Goal: Transaction & Acquisition: Purchase product/service

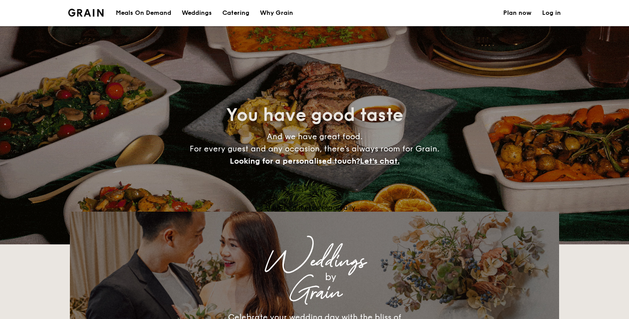
select select
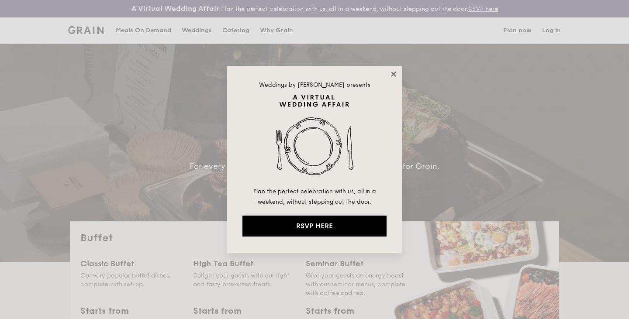
click at [395, 76] on icon at bounding box center [394, 74] width 8 height 8
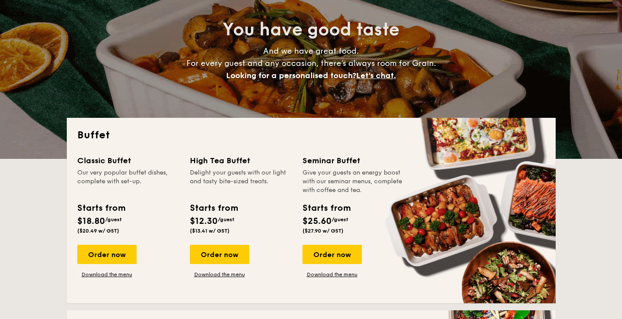
scroll to position [135, 0]
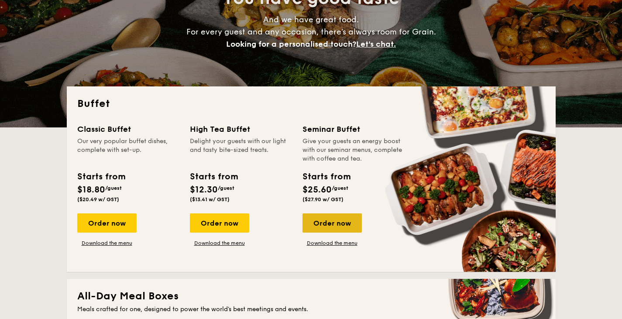
click at [335, 224] on div "Order now" at bounding box center [332, 223] width 59 height 19
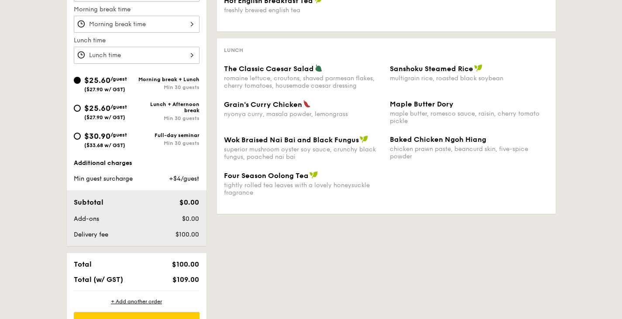
scroll to position [322, 0]
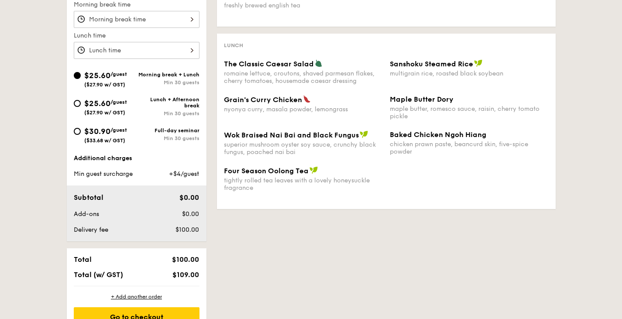
click at [163, 80] on div "Min 30 guests" at bounding box center [168, 82] width 63 height 6
click at [81, 79] on input "$25.60 /guest ($27.90 w/ GST) Morning break + Lunch Min 30 guests" at bounding box center [77, 75] width 7 height 7
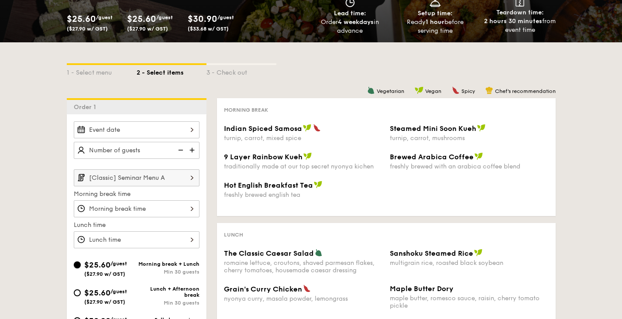
scroll to position [128, 0]
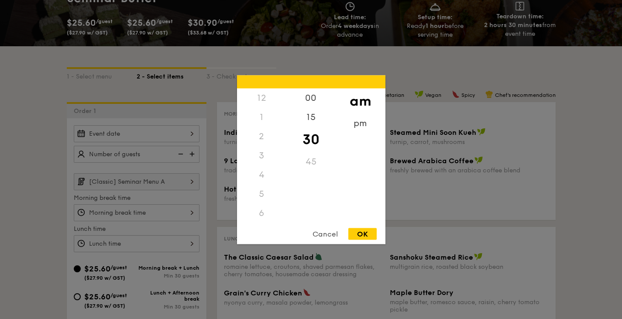
click at [169, 208] on div "12 1 2 3 4 5 6 7 8 9 10 11 00 15 30 45 am pm Cancel OK" at bounding box center [137, 212] width 126 height 17
click at [262, 151] on div "8" at bounding box center [261, 158] width 49 height 25
click at [313, 97] on div "00" at bounding box center [310, 100] width 49 height 25
click at [369, 232] on div "OK" at bounding box center [363, 234] width 28 height 12
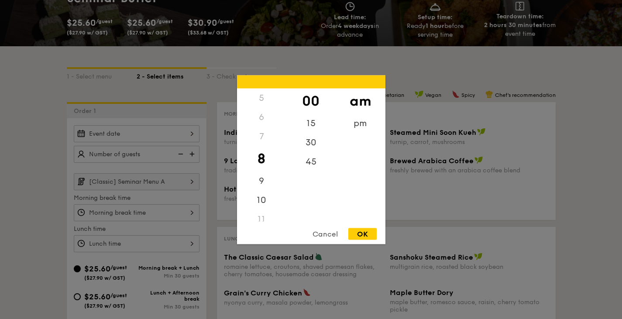
type input "8:00AM"
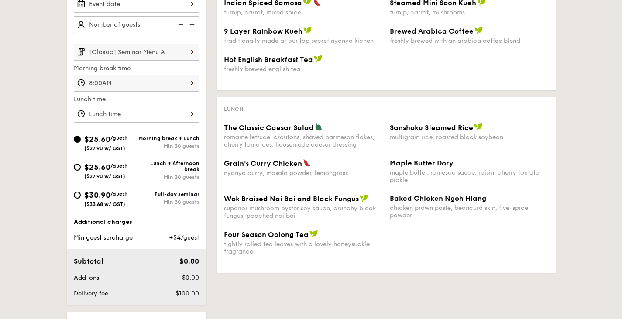
scroll to position [341, 0]
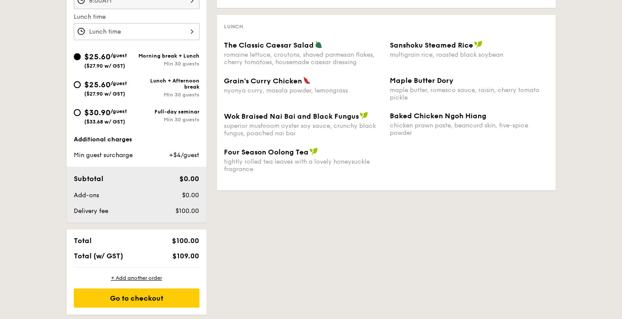
click at [135, 96] on div "$25.60 /guest ($27.90 w/ GST)" at bounding box center [105, 88] width 63 height 18
click at [81, 88] on input "$25.60 /guest ($27.90 w/ GST) Lunch + Afternoon break Min 30 guests" at bounding box center [77, 84] width 7 height 7
radio input "true"
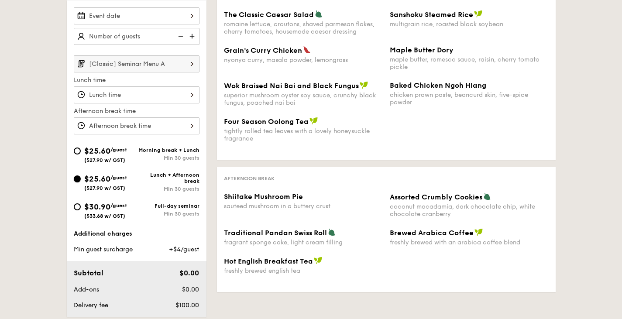
scroll to position [250, 0]
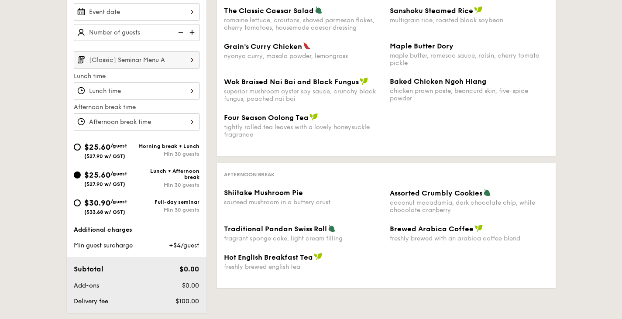
click at [120, 205] on span "/guest" at bounding box center [118, 202] width 17 height 6
click at [81, 205] on input "$30.90 /guest ($33.68 w/ GST) Full-day seminar Min 30 guests" at bounding box center [77, 203] width 7 height 7
radio input "true"
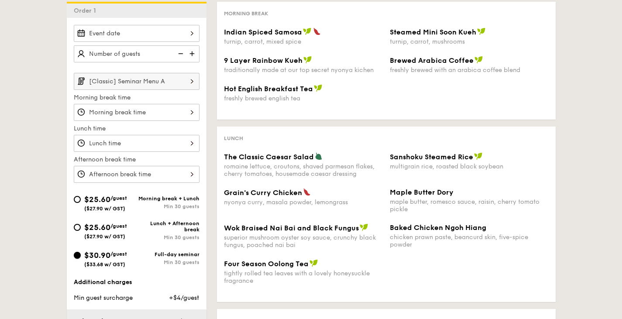
scroll to position [228, 0]
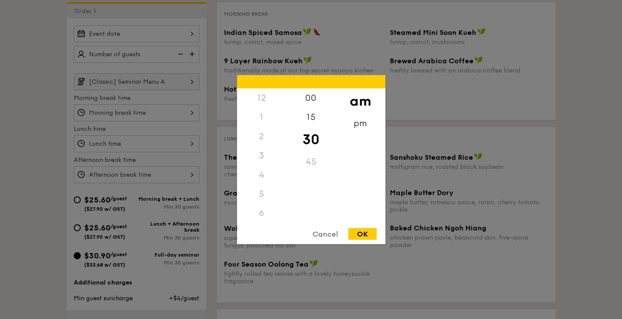
click at [147, 108] on div "12 1 2 3 4 5 6 7 8 9 10 11 00 15 30 45 am pm Cancel OK" at bounding box center [137, 112] width 126 height 17
click at [261, 155] on div "8" at bounding box center [261, 158] width 49 height 25
click at [316, 94] on div "00" at bounding box center [310, 100] width 49 height 25
click at [360, 230] on div "OK" at bounding box center [363, 234] width 28 height 12
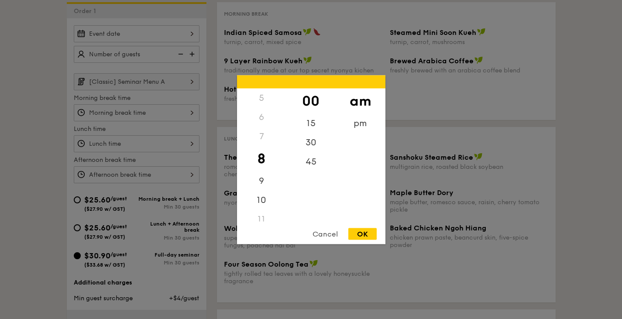
type input "8:00AM"
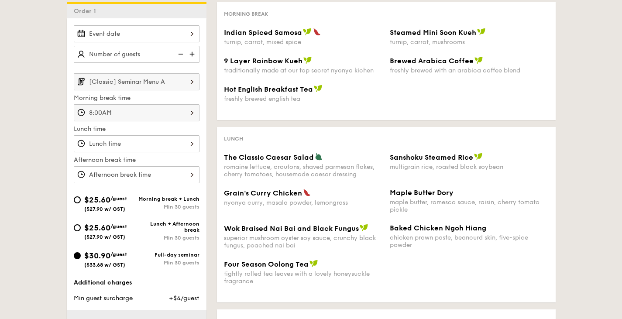
click at [98, 139] on div at bounding box center [137, 143] width 126 height 17
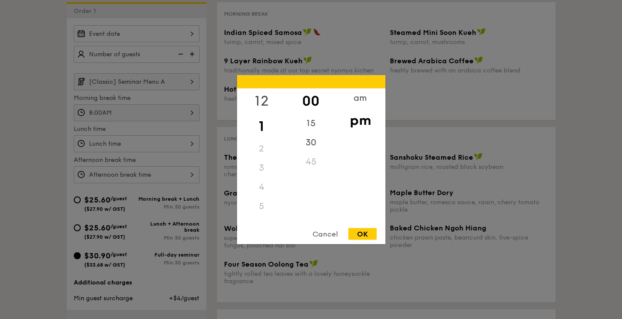
click at [264, 103] on div "12" at bounding box center [261, 100] width 49 height 25
click at [363, 232] on div "OK" at bounding box center [363, 234] width 28 height 12
type input "12:00PM"
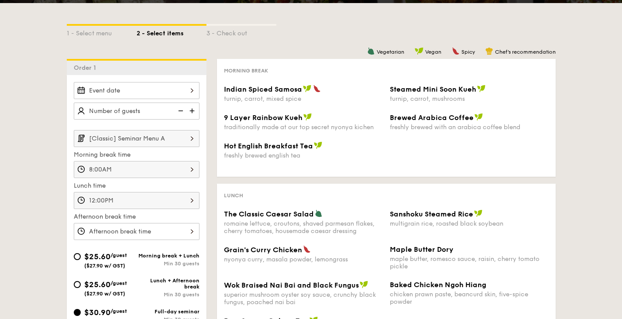
scroll to position [171, 0]
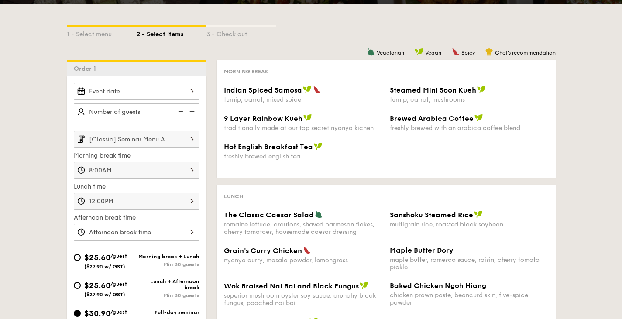
click at [119, 138] on input "[Classic] Seminar Menu A" at bounding box center [137, 139] width 126 height 17
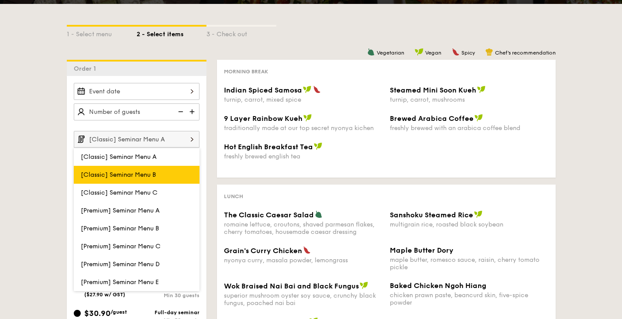
click at [114, 170] on label "[Classic] Seminar Menu B" at bounding box center [137, 175] width 126 height 18
click at [0, 0] on input "[Classic] Seminar Menu B" at bounding box center [0, 0] width 0 height 0
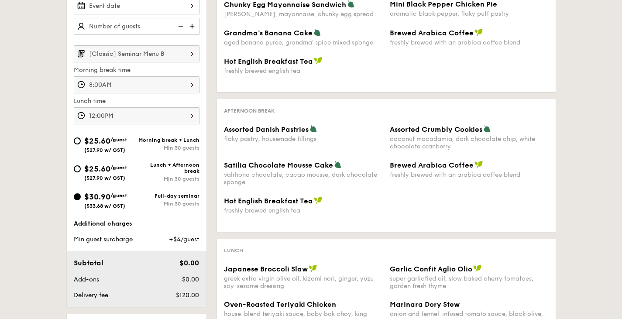
scroll to position [257, 0]
click at [156, 49] on input "[Classic] Seminar Menu B" at bounding box center [137, 53] width 126 height 17
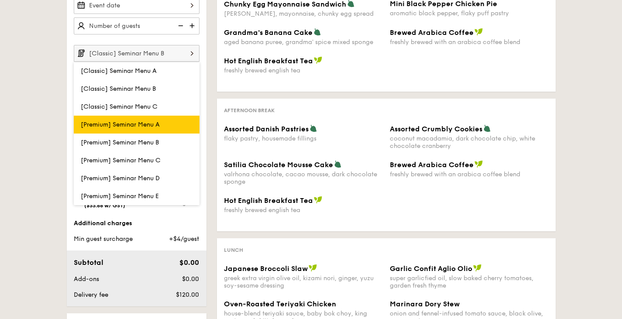
click at [134, 119] on label "[Premium] Seminar Menu A" at bounding box center [137, 125] width 126 height 18
click at [0, 0] on input "[Premium] Seminar Menu A" at bounding box center [0, 0] width 0 height 0
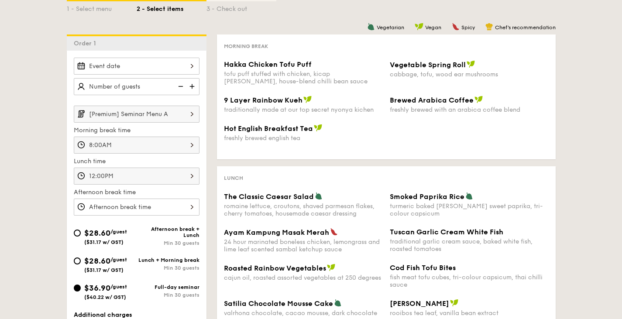
scroll to position [199, 0]
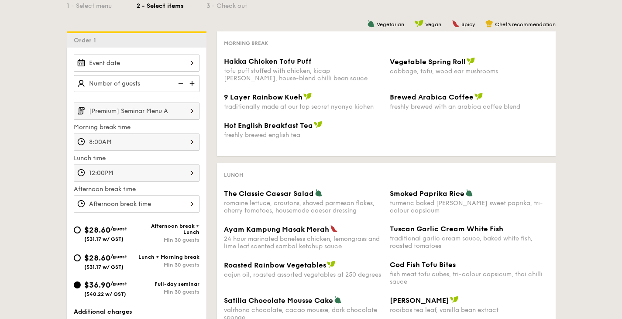
click at [155, 107] on input "[Premium] Seminar Menu A" at bounding box center [137, 111] width 126 height 17
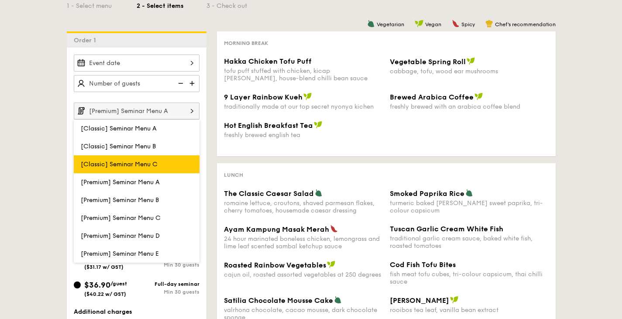
click at [136, 161] on span "[Classic] Seminar Menu C" at bounding box center [119, 164] width 77 height 7
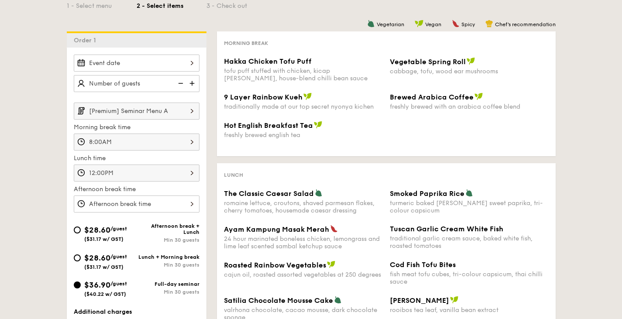
click at [275, 184] on div "Lunch The Classic Caesar Salad romaine lettuce, croutons, shaved parmesan flake…" at bounding box center [386, 251] width 339 height 176
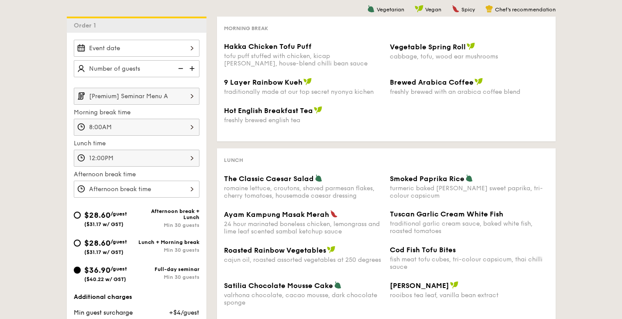
scroll to position [261, 0]
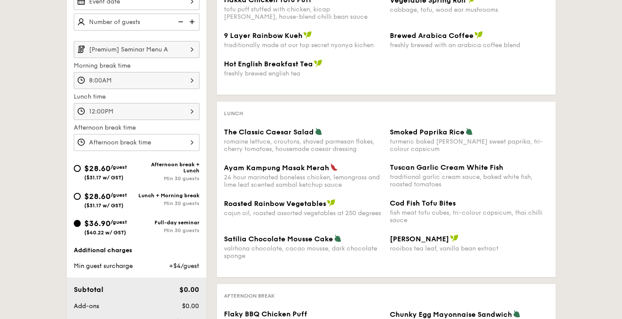
click at [145, 51] on input "[Premium] Seminar Menu A" at bounding box center [137, 49] width 126 height 17
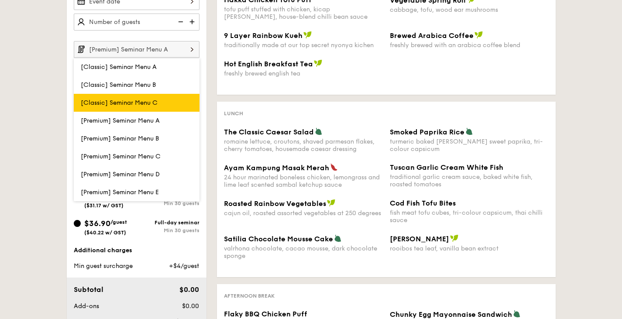
click at [130, 100] on span "[Classic] Seminar Menu C" at bounding box center [119, 102] width 77 height 7
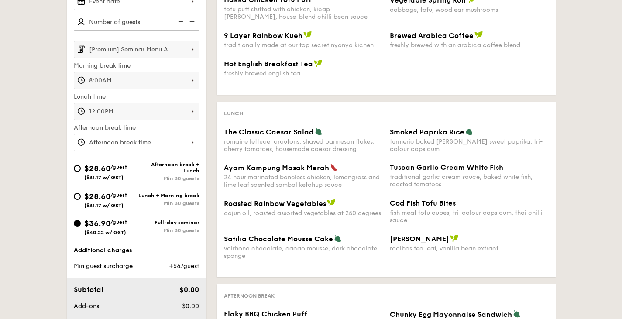
click at [167, 49] on input "[Premium] Seminar Menu A" at bounding box center [137, 49] width 126 height 17
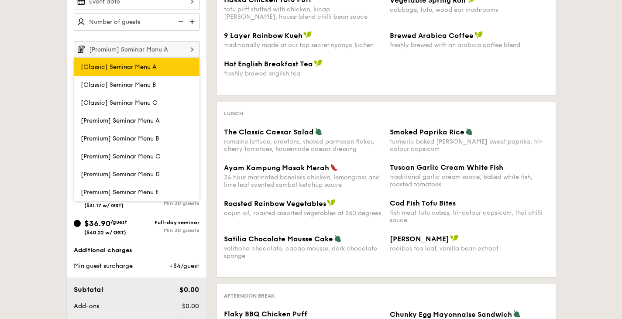
click at [164, 62] on label "[Classic] Seminar Menu A" at bounding box center [137, 67] width 126 height 18
click at [0, 0] on input "[Classic] Seminar Menu A" at bounding box center [0, 0] width 0 height 0
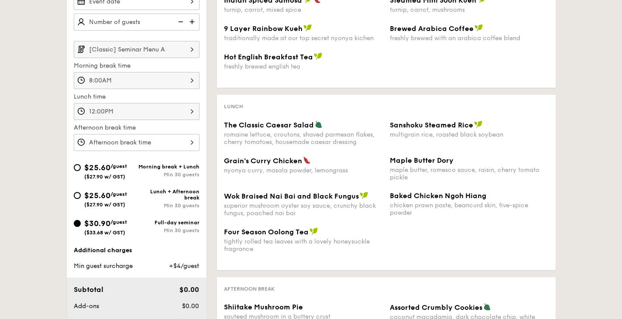
click at [179, 52] on input "[Classic] Seminar Menu A" at bounding box center [137, 49] width 126 height 17
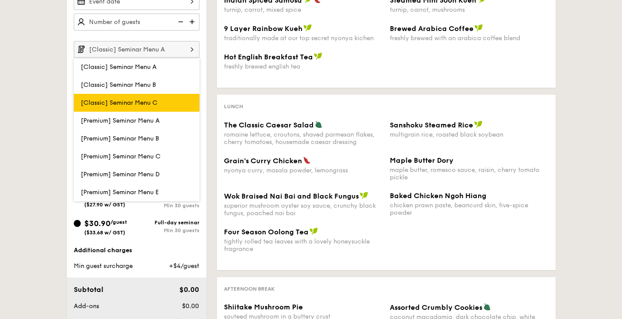
click at [140, 97] on label "[Classic] Seminar Menu C" at bounding box center [137, 103] width 126 height 18
click at [0, 0] on input "[Classic] Seminar Menu C" at bounding box center [0, 0] width 0 height 0
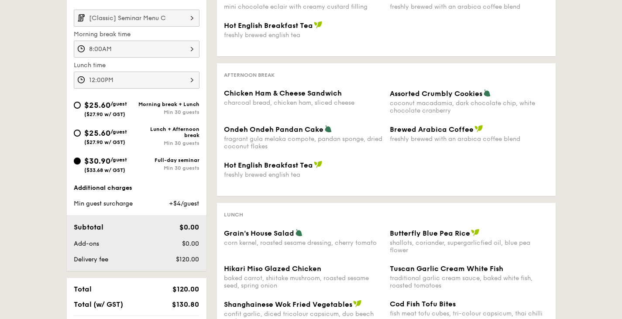
scroll to position [293, 0]
click at [181, 15] on input "[Classic] Seminar Menu C" at bounding box center [137, 17] width 126 height 17
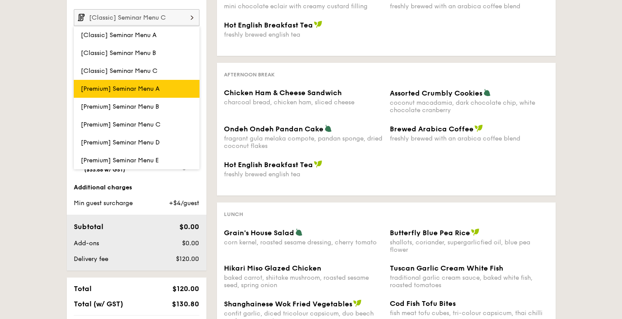
click at [142, 85] on span "[Premium] Seminar Menu A" at bounding box center [120, 88] width 79 height 7
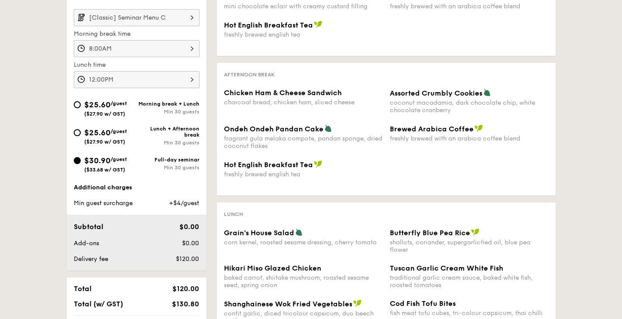
click at [144, 13] on input "[Classic] Seminar Menu C" at bounding box center [137, 17] width 126 height 17
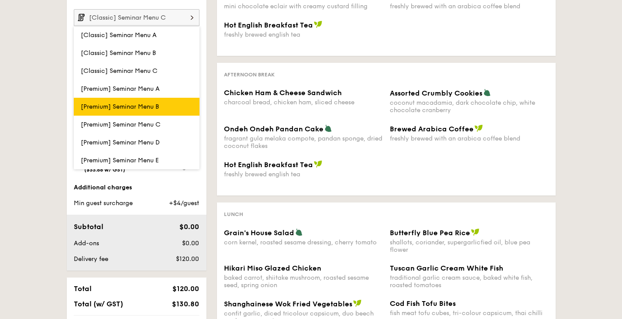
click at [94, 105] on span "[Premium] Seminar Menu B" at bounding box center [120, 106] width 78 height 7
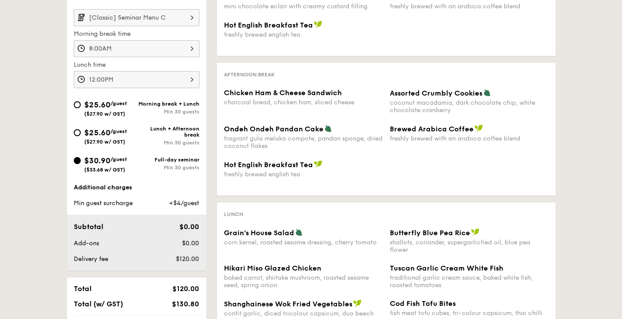
click at [138, 24] on input "[Classic] Seminar Menu C" at bounding box center [137, 17] width 126 height 17
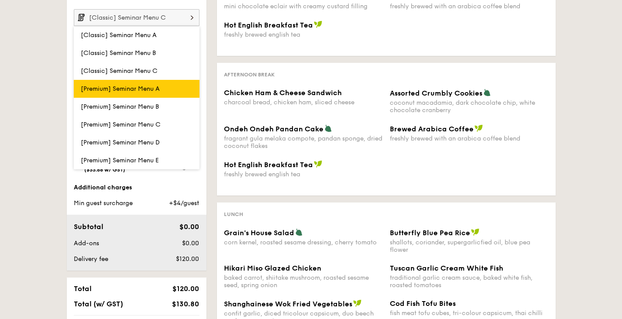
click at [117, 90] on span "[Premium] Seminar Menu A" at bounding box center [120, 88] width 79 height 7
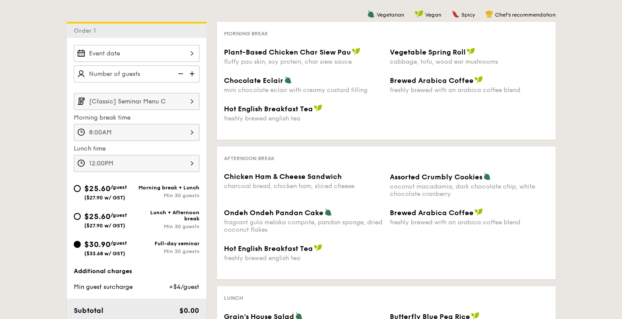
scroll to position [193, 0]
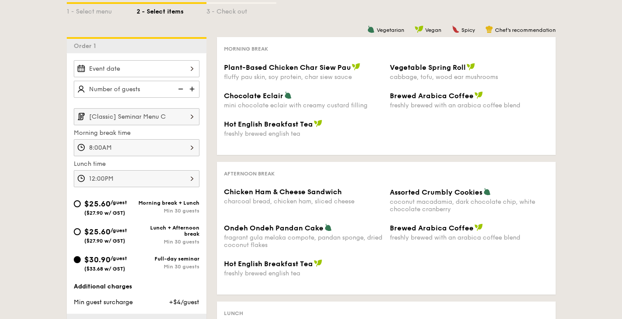
click at [126, 69] on div at bounding box center [137, 68] width 126 height 17
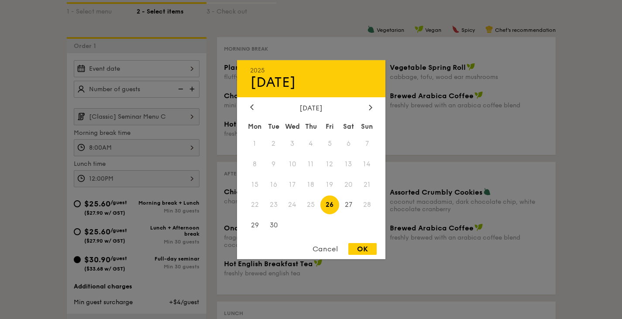
click at [311, 208] on span "25" at bounding box center [311, 205] width 19 height 19
click at [320, 245] on div "Cancel" at bounding box center [325, 249] width 43 height 12
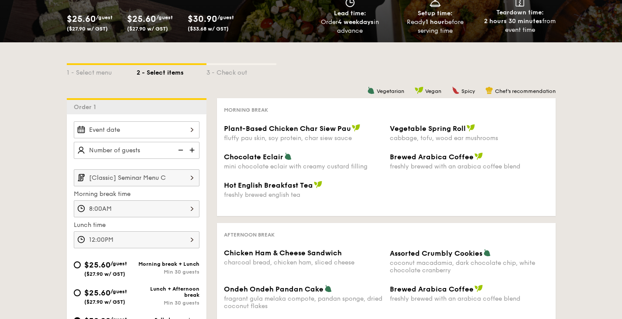
scroll to position [133, 0]
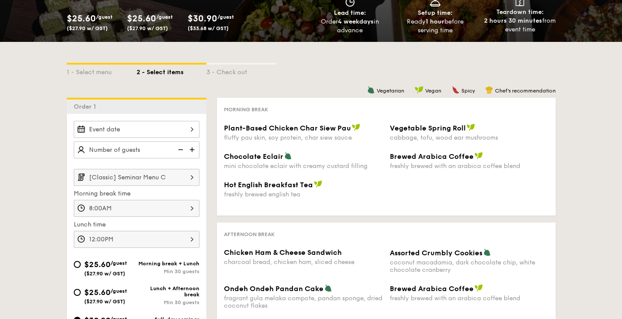
click at [153, 127] on div "2025 Sep [DATE] Tue Wed Thu Fri Sat Sun 1 2 3 4 5 6 7 8 9 10 11 12 13 14 15 16 …" at bounding box center [137, 129] width 126 height 17
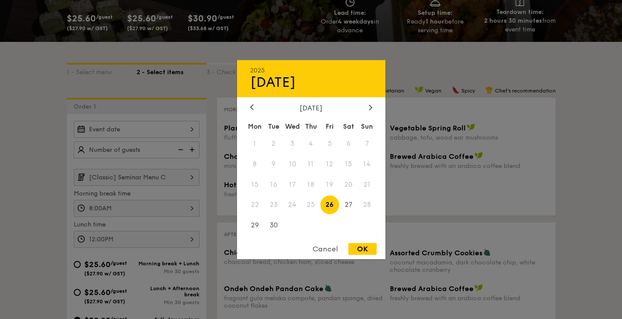
click at [325, 247] on div "Cancel" at bounding box center [325, 249] width 43 height 12
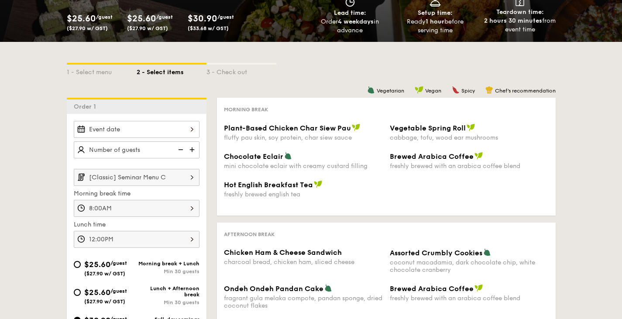
click at [83, 173] on input "[Classic] Seminar Menu C" at bounding box center [137, 177] width 126 height 17
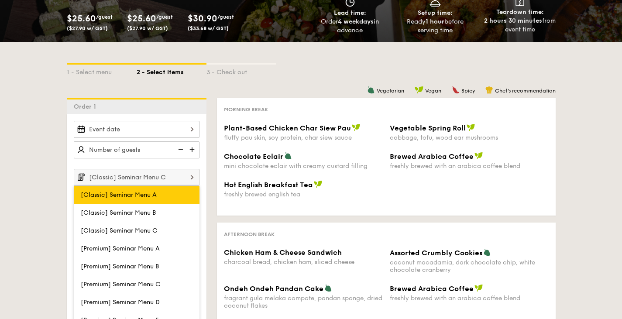
click at [103, 189] on label "[Classic] Seminar Menu A" at bounding box center [137, 195] width 126 height 18
click at [0, 0] on input "[Classic] Seminar Menu A" at bounding box center [0, 0] width 0 height 0
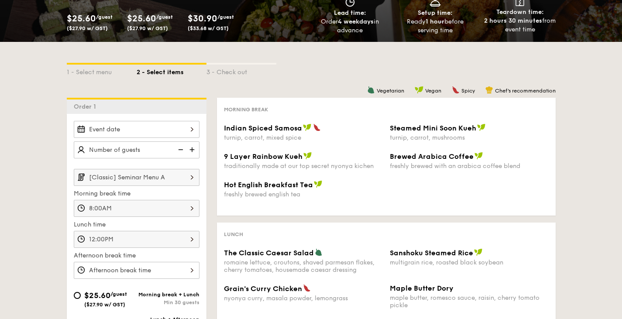
click at [131, 178] on input "[Classic] Seminar Menu A" at bounding box center [137, 177] width 126 height 17
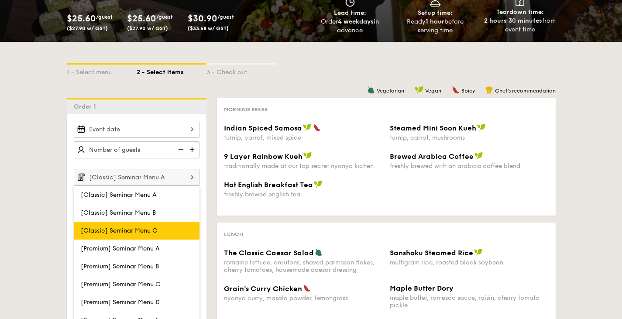
click at [85, 227] on label "[Classic] Seminar Menu C" at bounding box center [137, 231] width 126 height 18
click at [0, 0] on input "[Classic] Seminar Menu C" at bounding box center [0, 0] width 0 height 0
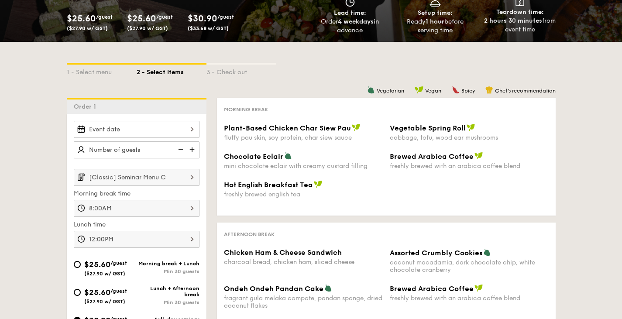
click at [79, 174] on input "[Classic] Seminar Menu C" at bounding box center [137, 177] width 126 height 17
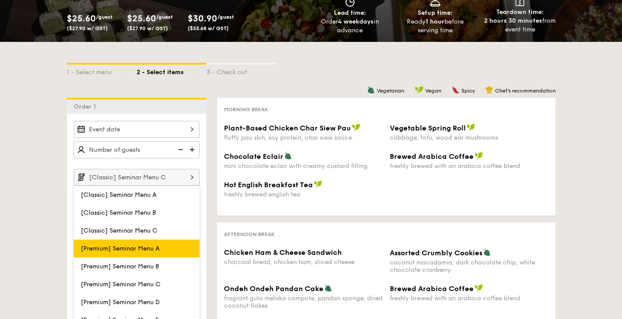
click at [83, 243] on label "[Premium] Seminar Menu A" at bounding box center [137, 249] width 126 height 18
click at [0, 0] on input "[Premium] Seminar Menu A" at bounding box center [0, 0] width 0 height 0
type input "[Premium] Seminar Menu A"
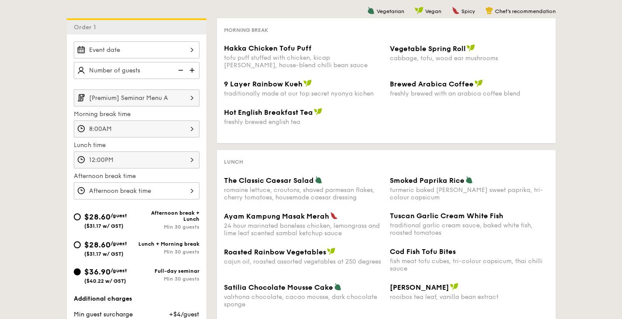
scroll to position [219, 0]
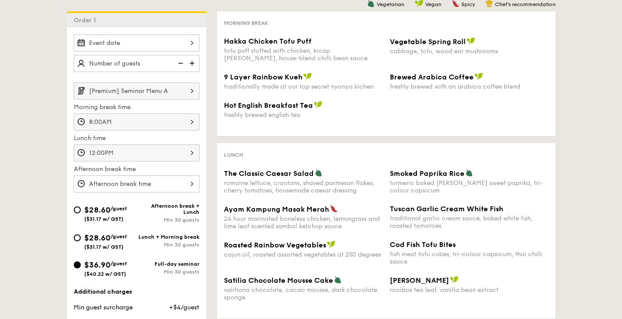
click at [102, 183] on div "12 1 2 3 4 5 6 7 8 9 10 11 00 15 30 45 am pm Cancel OK" at bounding box center [137, 184] width 126 height 17
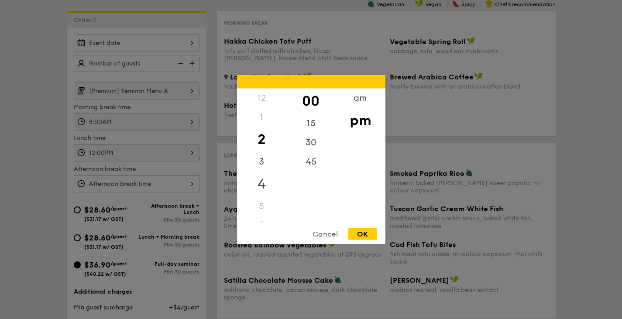
click at [258, 184] on div "4" at bounding box center [261, 183] width 49 height 25
click at [362, 229] on div "OK" at bounding box center [363, 234] width 28 height 12
type input "4:00PM"
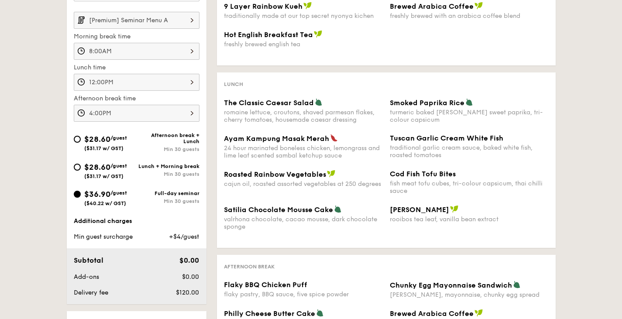
scroll to position [284, 0]
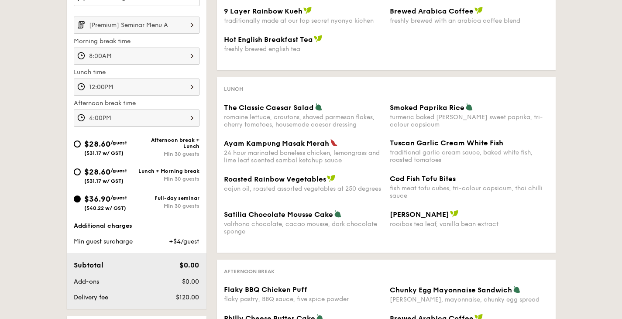
click at [151, 14] on div "[Premium] Seminar Menu A Morning break time 8:00AM Lunch time 12:00PM Afternoon…" at bounding box center [137, 48] width 126 height 158
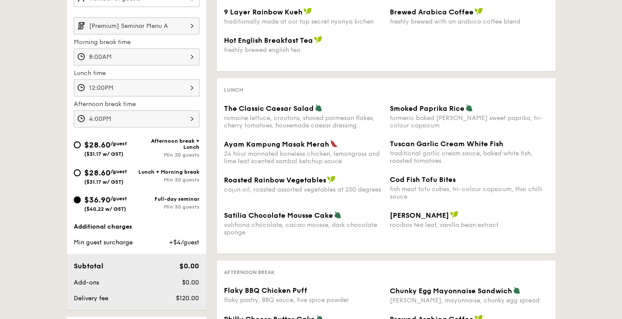
click at [89, 28] on input "[Premium] Seminar Menu A" at bounding box center [137, 25] width 126 height 17
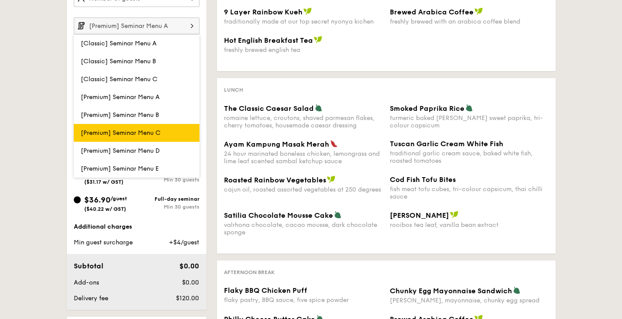
click at [86, 131] on span "[Premium] Seminar Menu C" at bounding box center [121, 132] width 80 height 7
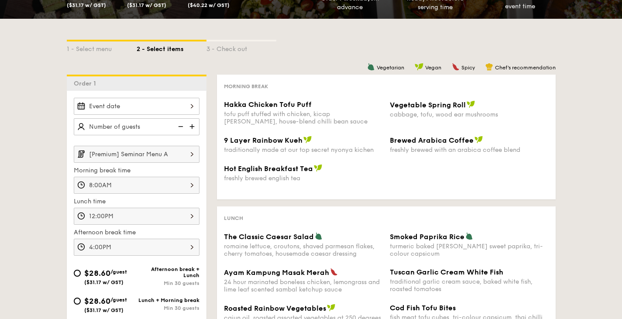
scroll to position [148, 0]
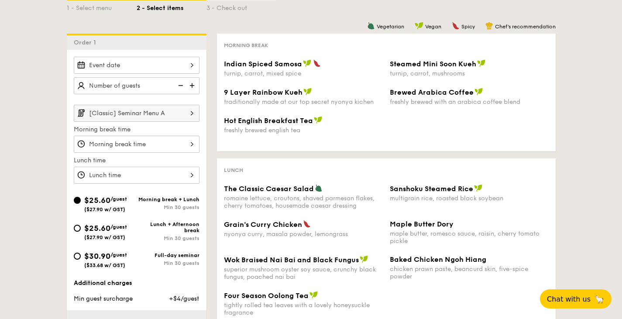
scroll to position [210, 0]
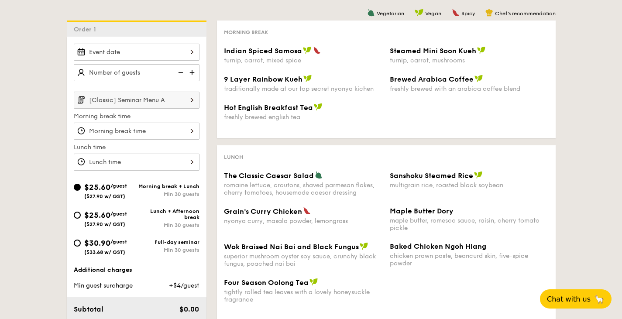
click at [106, 100] on input "[Classic] Seminar Menu A" at bounding box center [137, 100] width 126 height 17
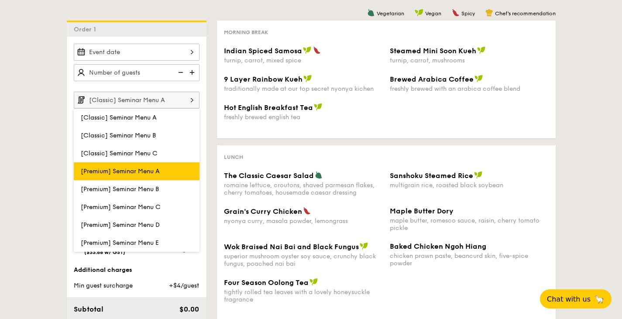
click at [81, 168] on span "[Premium] Seminar Menu A" at bounding box center [120, 171] width 79 height 7
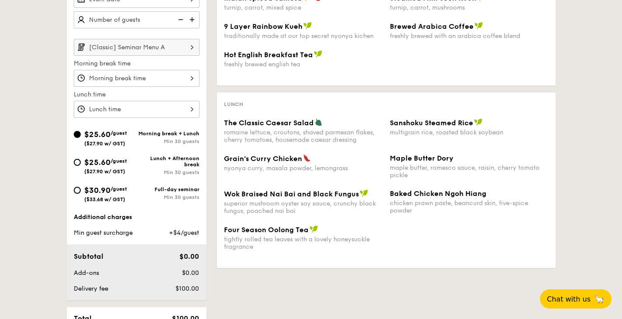
scroll to position [263, 0]
click at [98, 46] on input "[Classic] Seminar Menu A" at bounding box center [137, 47] width 126 height 17
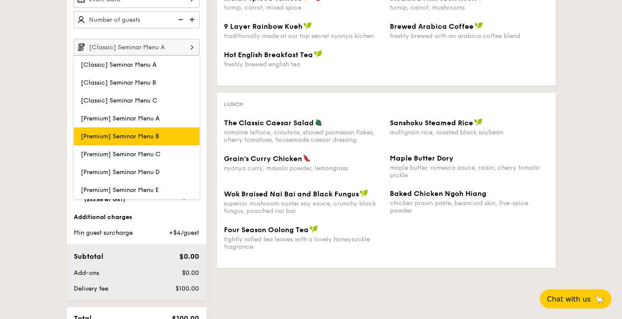
click at [99, 135] on span "[Premium] Seminar Menu B" at bounding box center [120, 136] width 78 height 7
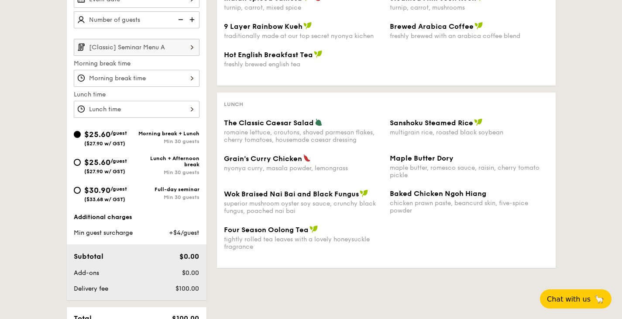
click at [187, 46] on img at bounding box center [192, 47] width 15 height 17
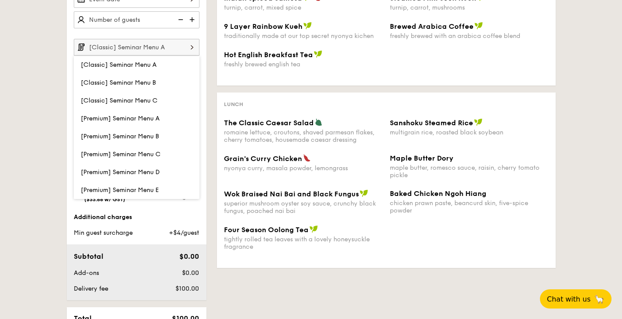
click at [190, 45] on img at bounding box center [192, 47] width 15 height 17
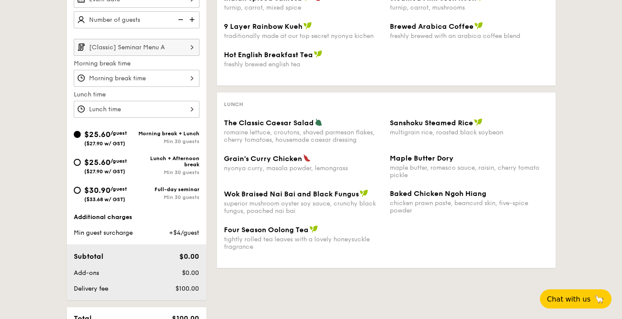
click at [194, 47] on img at bounding box center [192, 47] width 15 height 17
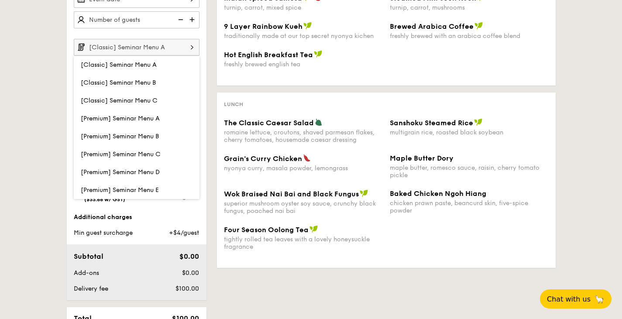
drag, startPoint x: 153, startPoint y: 148, endPoint x: 115, endPoint y: 155, distance: 39.1
click at [115, 155] on span "[Premium] Seminar Menu C" at bounding box center [121, 154] width 80 height 7
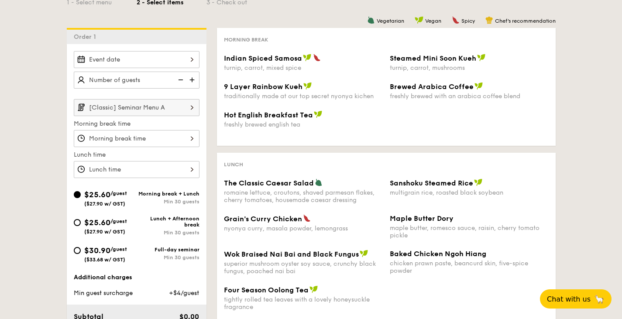
scroll to position [136, 0]
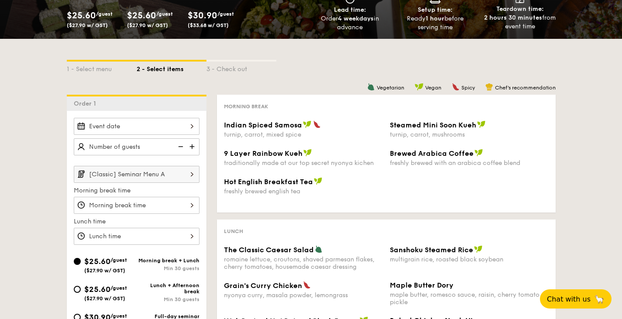
click at [159, 173] on input "[Classic] Seminar Menu A" at bounding box center [137, 174] width 126 height 17
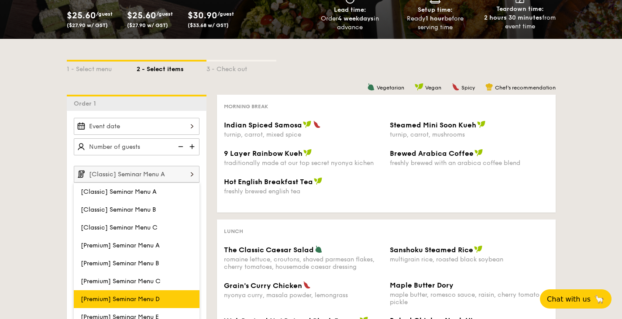
click at [129, 294] on label "[Premium] Seminar Menu D" at bounding box center [137, 299] width 126 height 18
click at [0, 0] on input "[Premium] Seminar Menu D" at bounding box center [0, 0] width 0 height 0
type input "[Premium] Seminar Menu D"
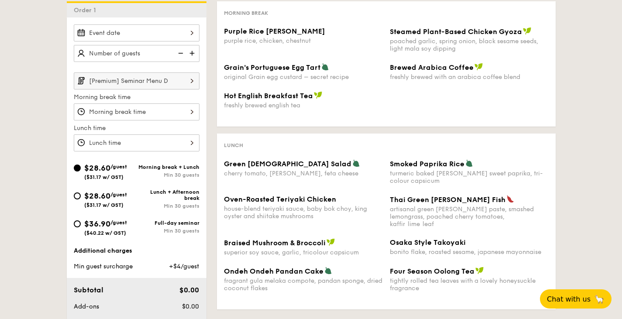
scroll to position [226, 0]
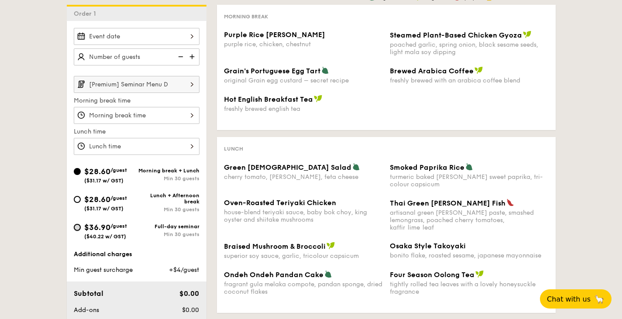
click at [79, 229] on input "$36.90 /guest ($40.22 w/ GST) Full-day seminar Min 30 guests" at bounding box center [77, 227] width 7 height 7
radio input "true"
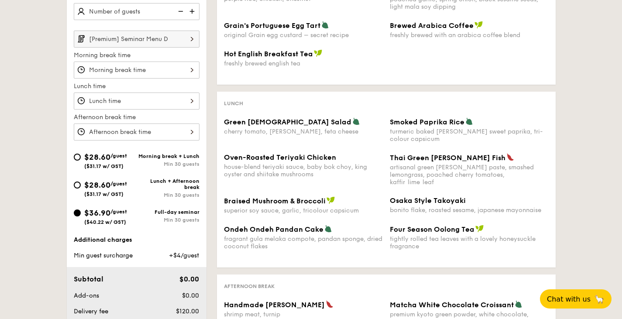
scroll to position [268, 0]
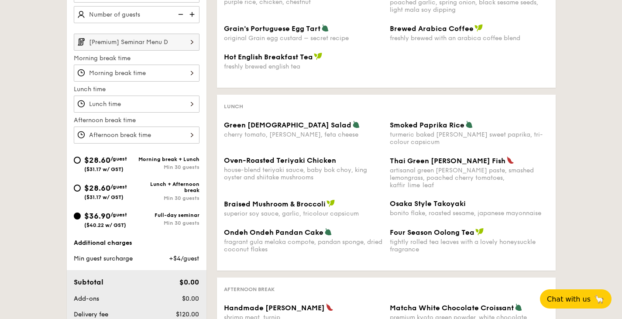
click at [125, 45] on input "[Premium] Seminar Menu D" at bounding box center [137, 42] width 126 height 17
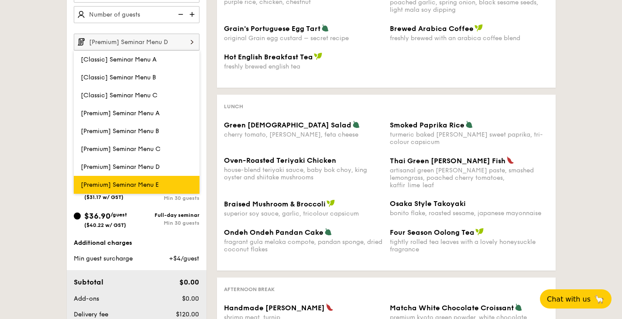
click at [123, 176] on label "[Premium] Seminar Menu E" at bounding box center [137, 185] width 126 height 18
click at [0, 0] on input "[Premium] Seminar Menu E" at bounding box center [0, 0] width 0 height 0
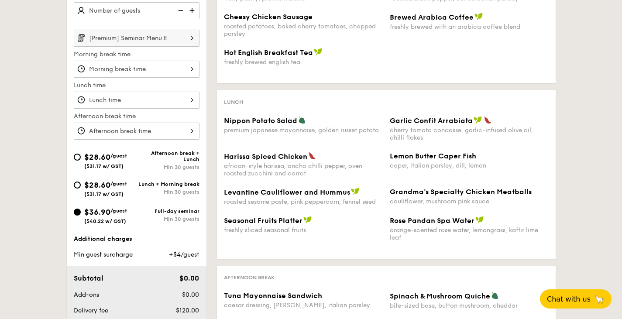
scroll to position [263, 0]
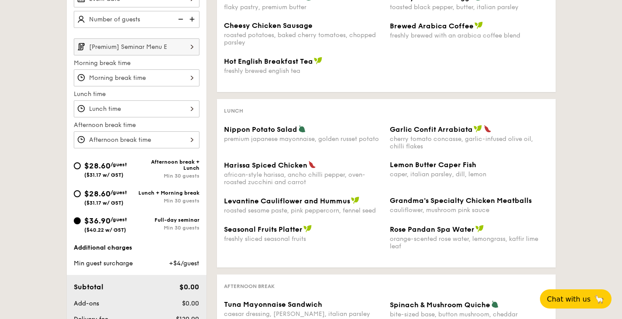
click at [146, 47] on input "[Premium] Seminar Menu E" at bounding box center [137, 46] width 126 height 17
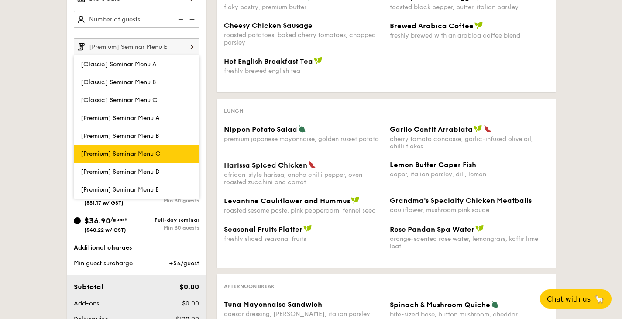
click at [149, 146] on label "[Premium] Seminar Menu C" at bounding box center [137, 154] width 126 height 18
click at [0, 0] on input "[Premium] Seminar Menu C" at bounding box center [0, 0] width 0 height 0
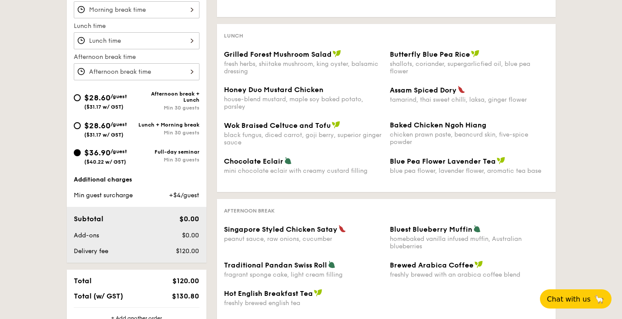
scroll to position [334, 0]
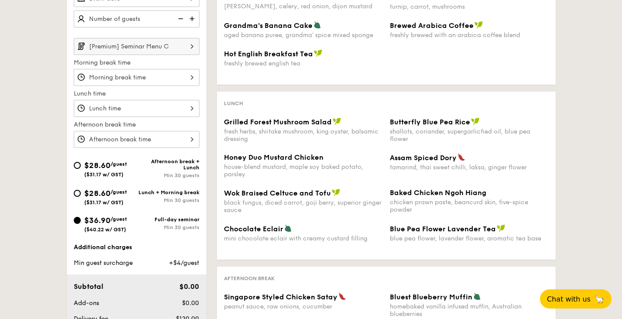
click at [154, 41] on input "[Premium] Seminar Menu C" at bounding box center [137, 46] width 126 height 17
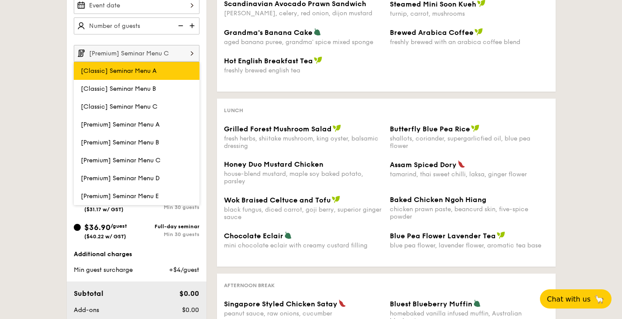
scroll to position [249, 0]
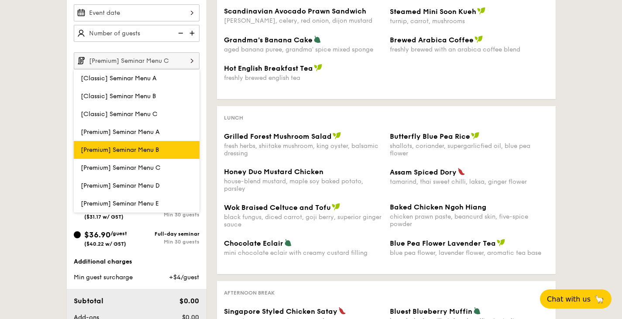
click at [155, 150] on span "[Premium] Seminar Menu B" at bounding box center [120, 149] width 78 height 7
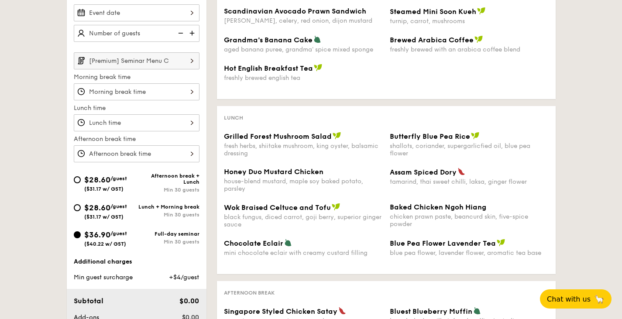
click at [100, 67] on input "[Premium] Seminar Menu C" at bounding box center [137, 60] width 126 height 17
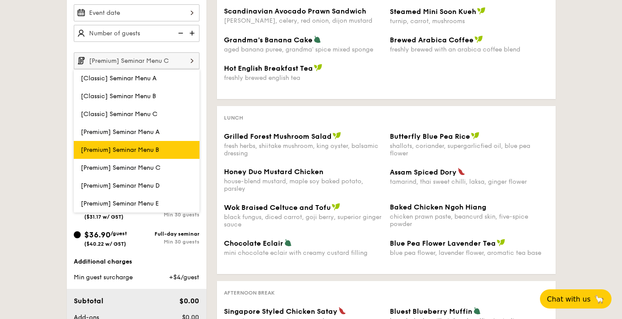
click at [92, 143] on label "[Premium] Seminar Menu B" at bounding box center [137, 150] width 126 height 18
click at [0, 0] on input "[Premium] Seminar Menu B" at bounding box center [0, 0] width 0 height 0
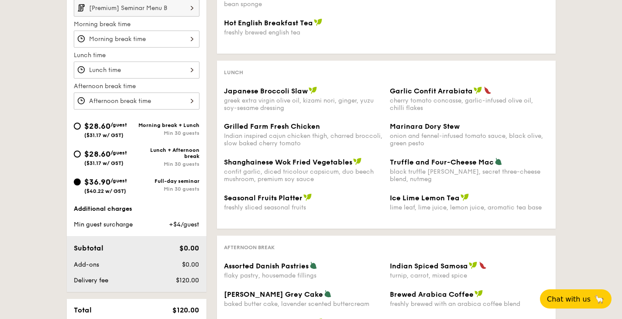
scroll to position [279, 0]
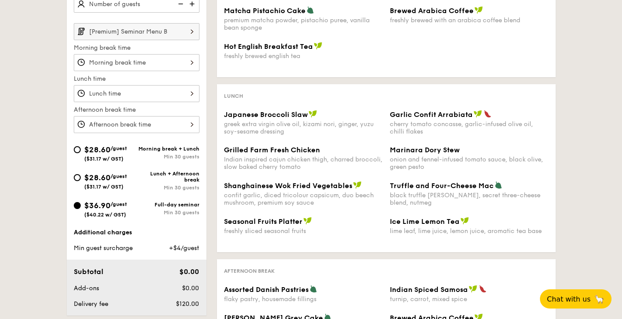
click at [130, 35] on input "[Premium] Seminar Menu B" at bounding box center [137, 31] width 126 height 17
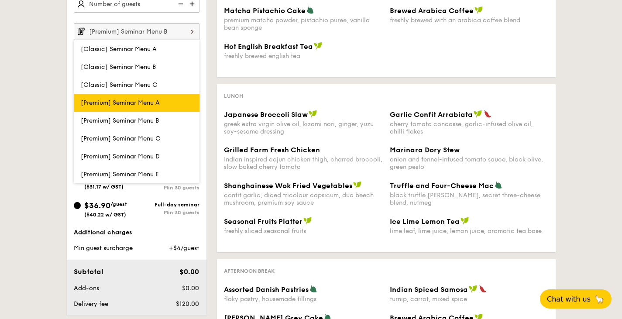
click at [128, 98] on label "[Premium] Seminar Menu A" at bounding box center [137, 103] width 126 height 18
click at [0, 0] on input "[Premium] Seminar Menu A" at bounding box center [0, 0] width 0 height 0
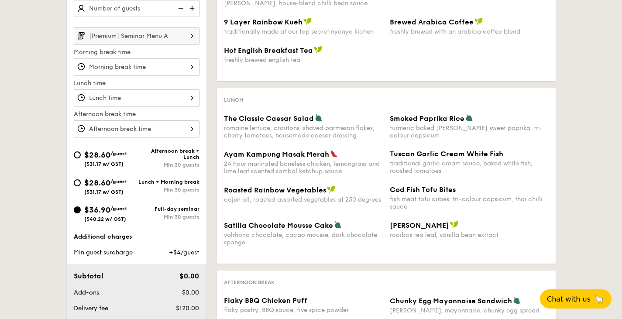
scroll to position [262, 0]
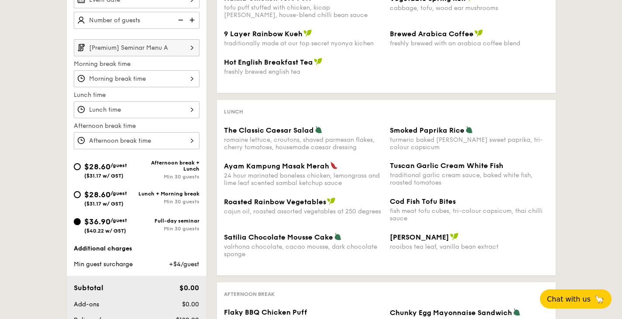
click at [128, 47] on input "[Premium] Seminar Menu A" at bounding box center [137, 47] width 126 height 17
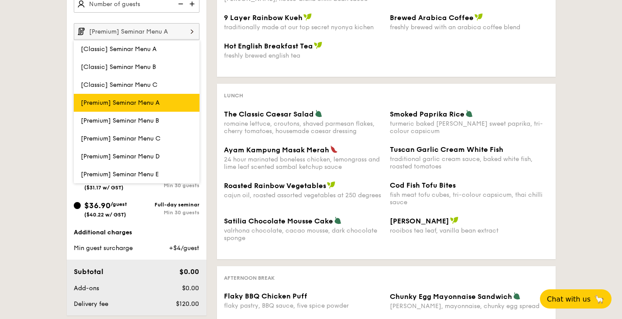
scroll to position [279, 0]
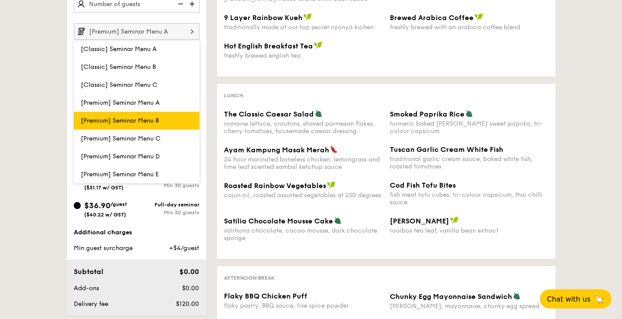
click at [115, 122] on span "[Premium] Seminar Menu B" at bounding box center [120, 120] width 78 height 7
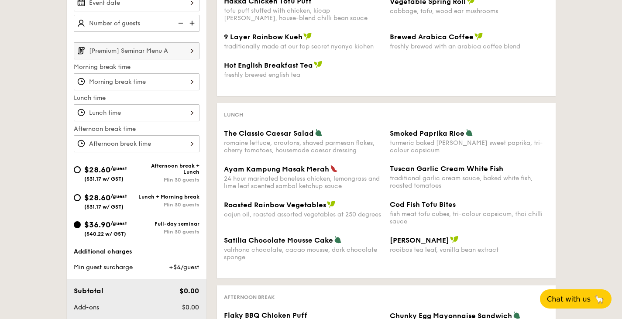
scroll to position [256, 0]
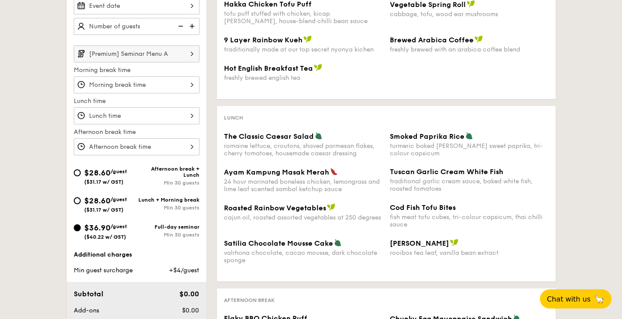
click at [147, 55] on input "[Premium] Seminar Menu A" at bounding box center [137, 53] width 126 height 17
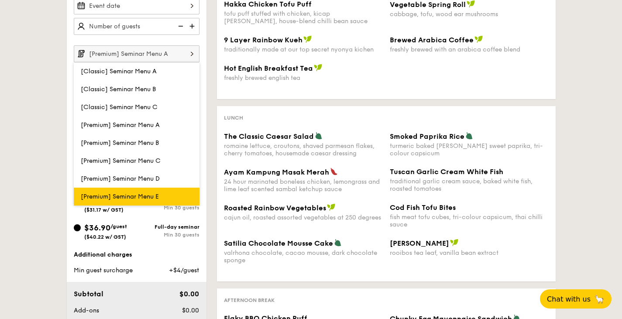
click at [113, 190] on label "[Premium] Seminar Menu E" at bounding box center [137, 197] width 126 height 18
click at [0, 0] on input "[Premium] Seminar Menu E" at bounding box center [0, 0] width 0 height 0
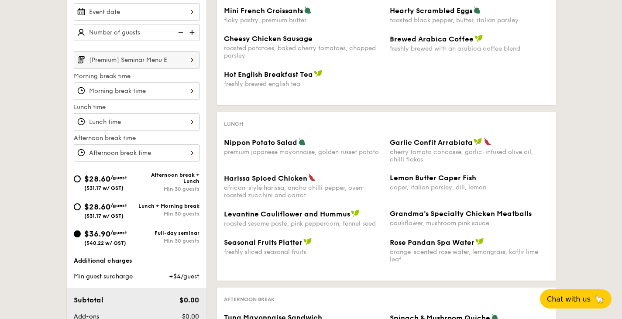
scroll to position [246, 0]
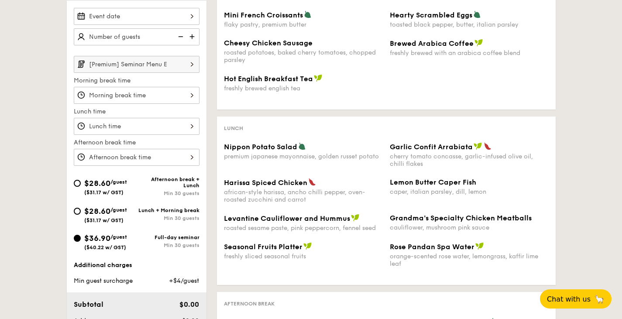
click at [121, 62] on input "[Premium] Seminar Menu E" at bounding box center [137, 64] width 126 height 17
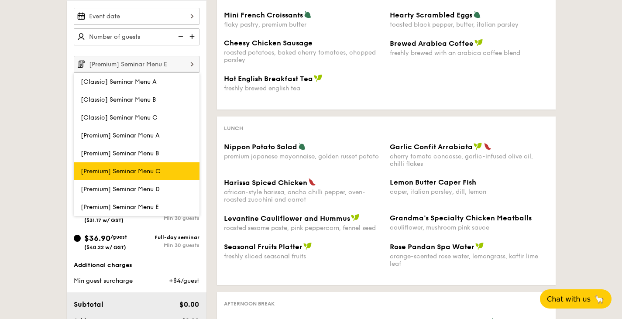
click at [137, 167] on label "[Premium] Seminar Menu C" at bounding box center [137, 171] width 126 height 18
click at [0, 0] on input "[Premium] Seminar Menu C" at bounding box center [0, 0] width 0 height 0
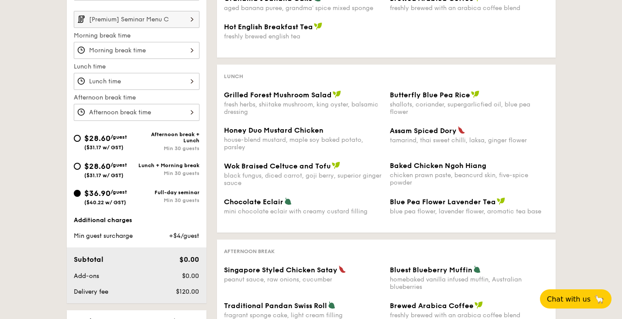
scroll to position [231, 0]
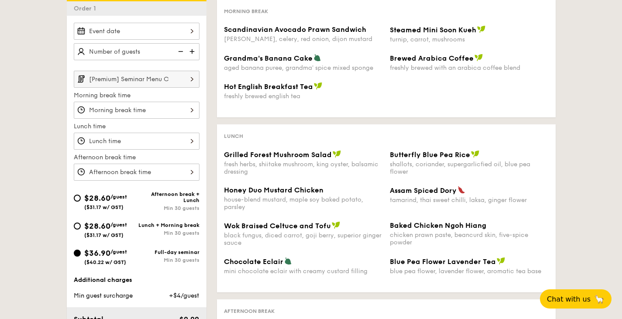
click at [143, 78] on input "[Premium] Seminar Menu C" at bounding box center [137, 79] width 126 height 17
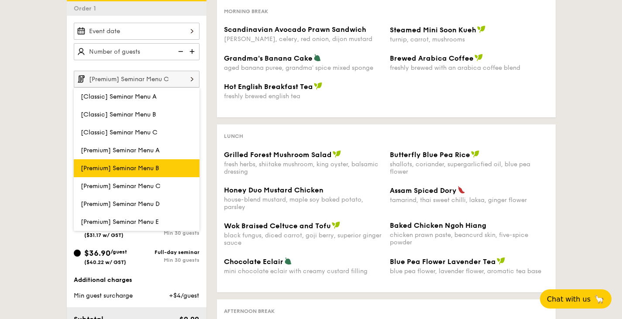
click at [138, 162] on label "[Premium] Seminar Menu B" at bounding box center [137, 168] width 126 height 18
click at [0, 0] on input "[Premium] Seminar Menu B" at bounding box center [0, 0] width 0 height 0
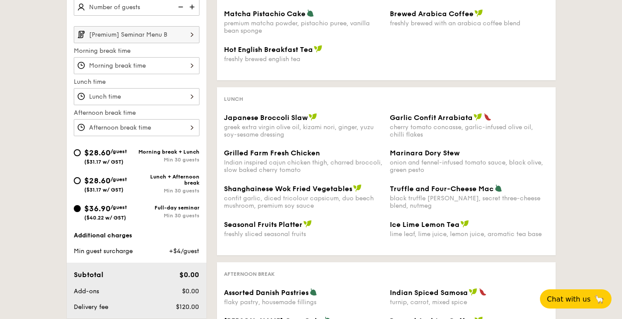
scroll to position [238, 0]
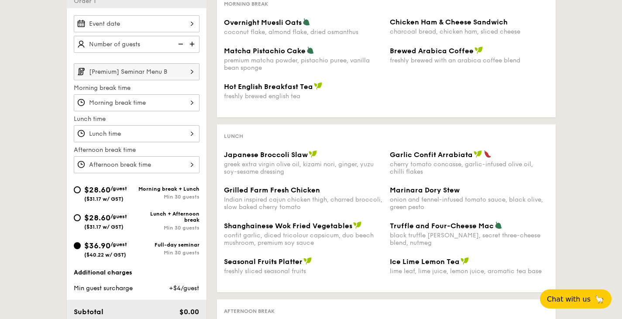
click at [136, 74] on input "[Premium] Seminar Menu B" at bounding box center [137, 71] width 126 height 17
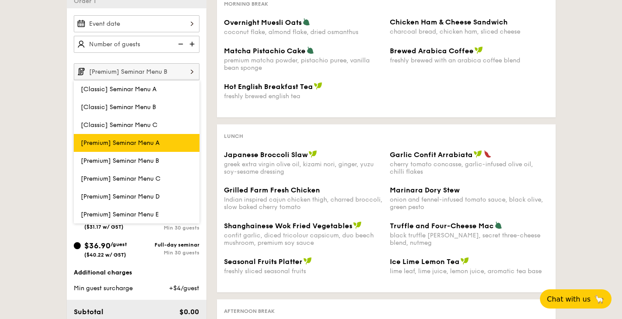
click at [131, 142] on span "[Premium] Seminar Menu A" at bounding box center [120, 142] width 79 height 7
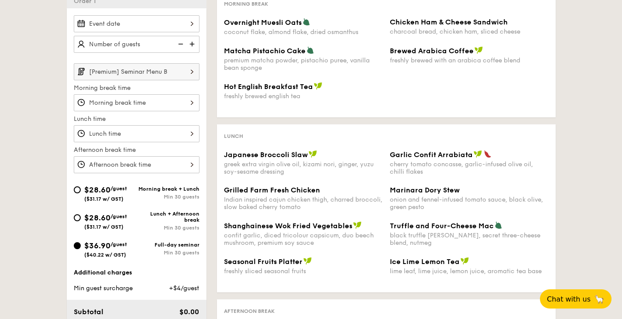
click at [111, 79] on input "[Premium] Seminar Menu B" at bounding box center [137, 71] width 126 height 17
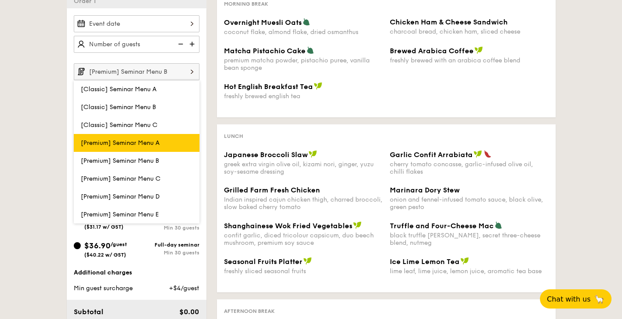
click at [115, 134] on label "[Premium] Seminar Menu A" at bounding box center [137, 143] width 126 height 18
click at [0, 0] on input "[Premium] Seminar Menu A" at bounding box center [0, 0] width 0 height 0
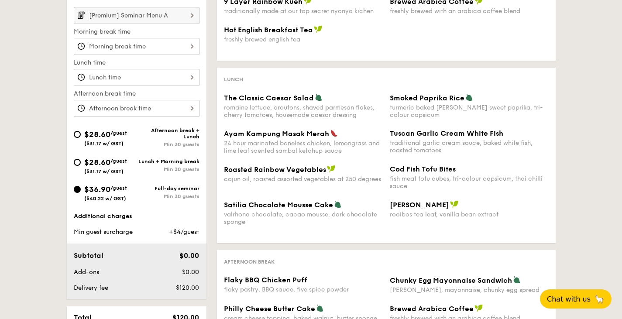
scroll to position [293, 0]
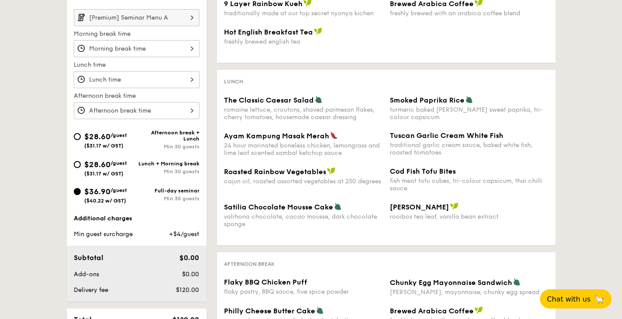
click at [168, 20] on input "[Premium] Seminar Menu A" at bounding box center [137, 17] width 126 height 17
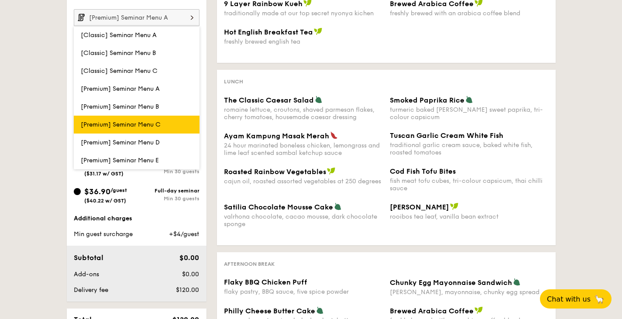
click at [148, 121] on span "[Premium] Seminar Menu C" at bounding box center [121, 124] width 80 height 7
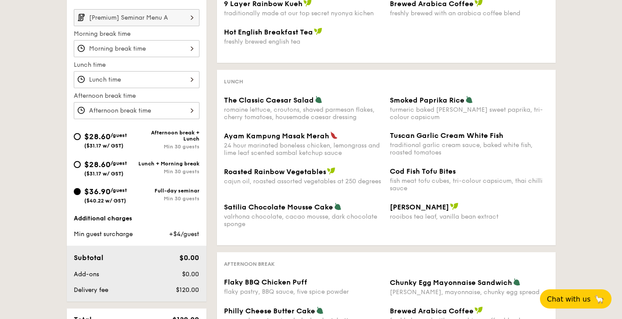
click at [136, 17] on input "[Premium] Seminar Menu A" at bounding box center [137, 17] width 126 height 17
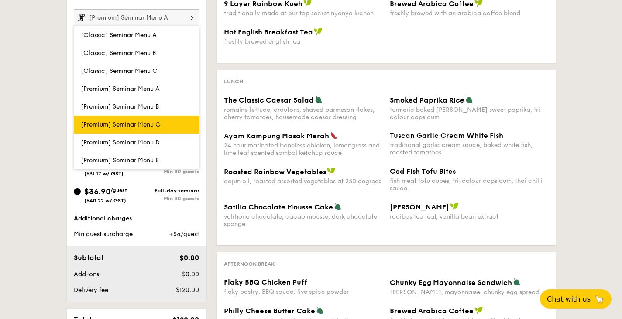
click at [87, 124] on span "[Premium] Seminar Menu C" at bounding box center [121, 124] width 80 height 7
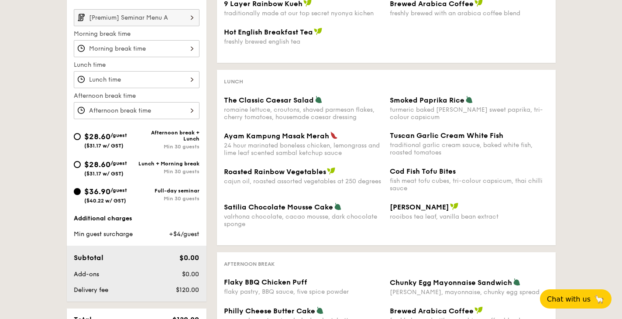
click at [117, 13] on input "[Premium] Seminar Menu A" at bounding box center [137, 17] width 126 height 17
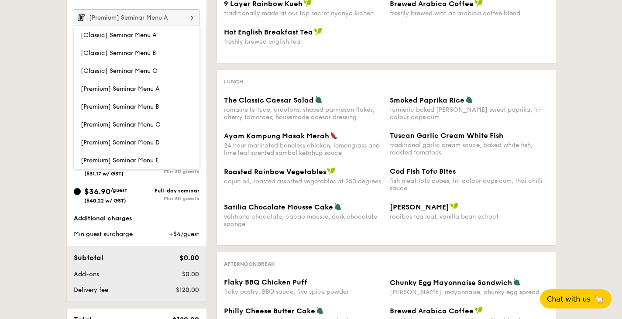
click at [90, 13] on input "[Premium] Seminar Menu A" at bounding box center [137, 17] width 126 height 17
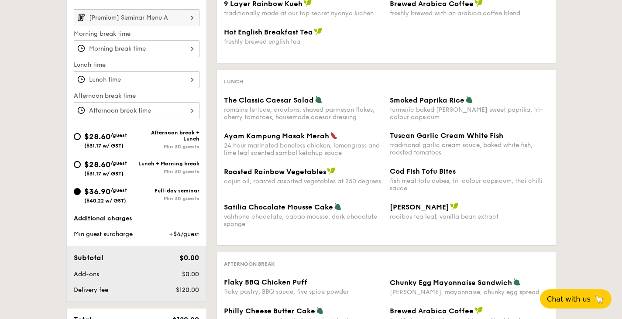
click at [90, 13] on input "[Premium] Seminar Menu A" at bounding box center [137, 17] width 126 height 17
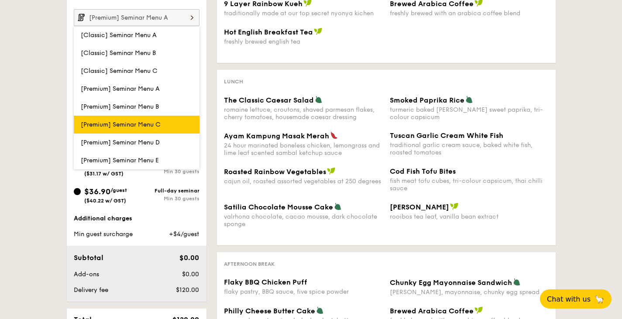
click at [95, 116] on label "[Premium] Seminar Menu C" at bounding box center [137, 125] width 126 height 18
click at [0, 0] on input "[Premium] Seminar Menu C" at bounding box center [0, 0] width 0 height 0
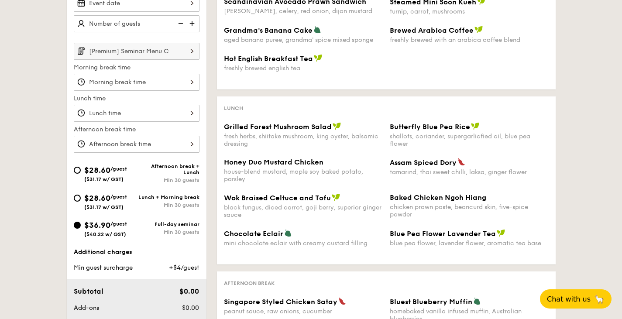
scroll to position [258, 0]
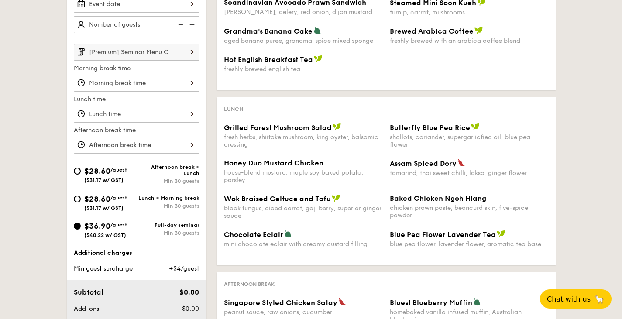
click at [148, 44] on input "[Premium] Seminar Menu C" at bounding box center [137, 52] width 126 height 17
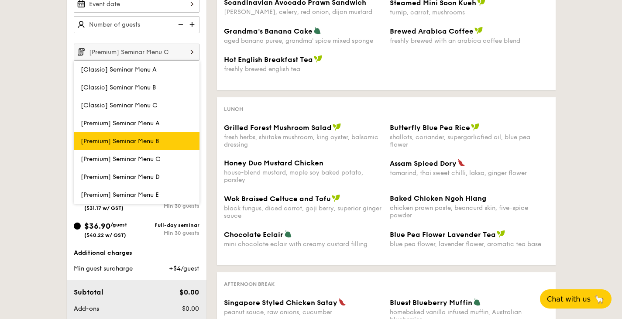
click at [146, 138] on span "[Premium] Seminar Menu B" at bounding box center [120, 141] width 78 height 7
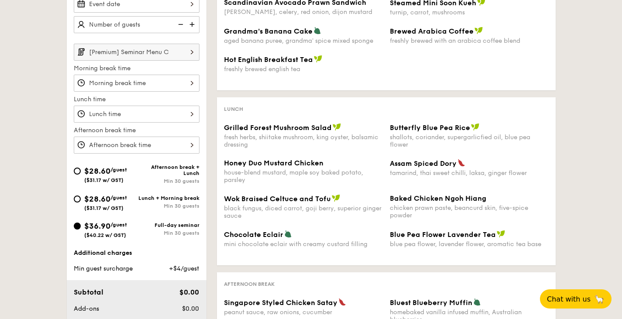
click at [139, 58] on input "[Premium] Seminar Menu C" at bounding box center [137, 52] width 126 height 17
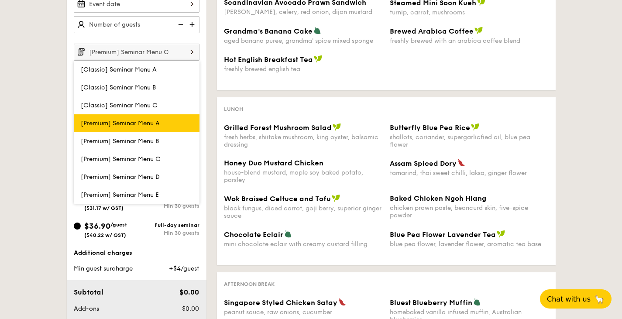
click at [140, 114] on label "[Premium] Seminar Menu A" at bounding box center [137, 123] width 126 height 18
click at [0, 0] on input "[Premium] Seminar Menu A" at bounding box center [0, 0] width 0 height 0
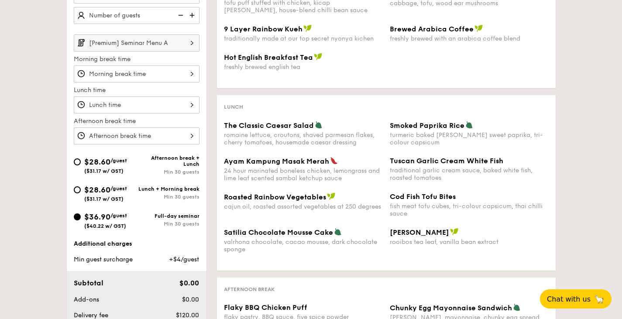
scroll to position [266, 0]
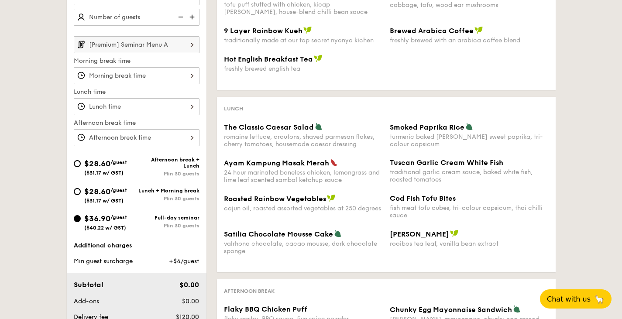
click at [138, 48] on input "[Premium] Seminar Menu A" at bounding box center [137, 44] width 126 height 17
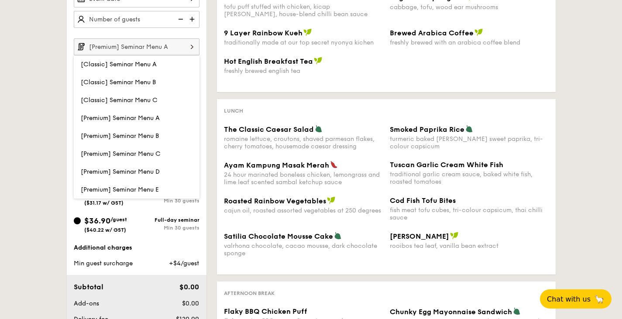
scroll to position [263, 0]
click at [412, 93] on div "Vegetarian Vegan Spicy Chef's recommendation Morning break Hakka Chicken Tofu P…" at bounding box center [381, 187] width 349 height 439
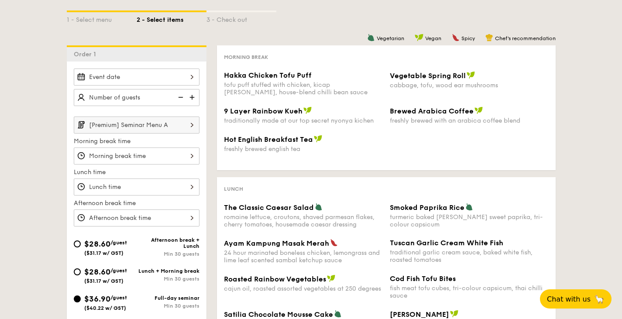
scroll to position [185, 0]
click at [171, 126] on input "[Premium] Seminar Menu A" at bounding box center [137, 125] width 126 height 17
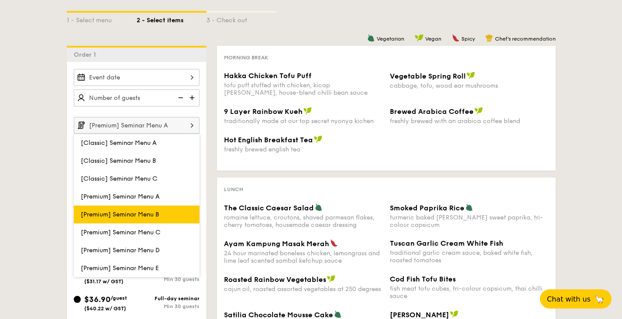
click at [137, 210] on label "[Premium] Seminar Menu B" at bounding box center [137, 215] width 126 height 18
click at [0, 0] on input "[Premium] Seminar Menu B" at bounding box center [0, 0] width 0 height 0
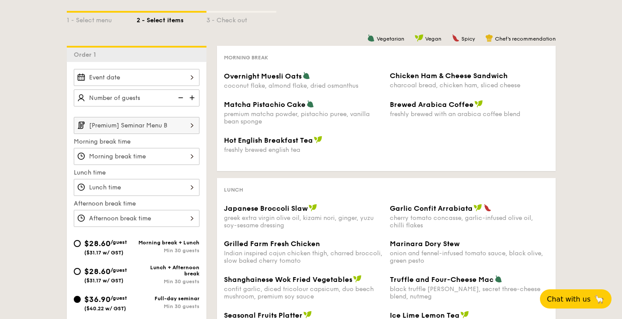
click at [150, 129] on input "[Premium] Seminar Menu B" at bounding box center [137, 125] width 126 height 17
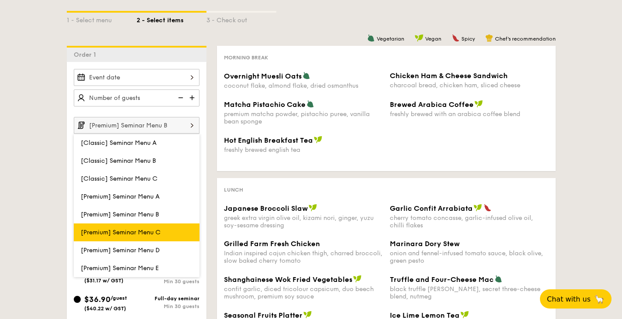
click at [156, 229] on span "[Premium] Seminar Menu C" at bounding box center [121, 232] width 80 height 7
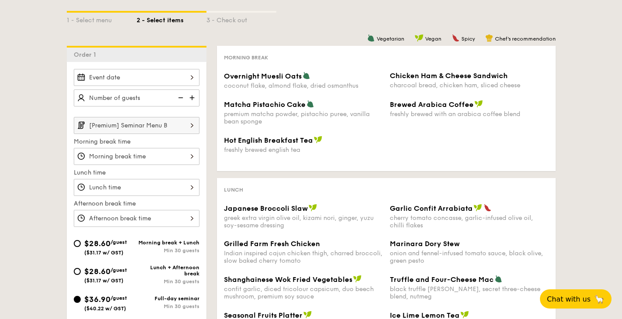
click at [146, 126] on input "[Premium] Seminar Menu B" at bounding box center [137, 125] width 126 height 17
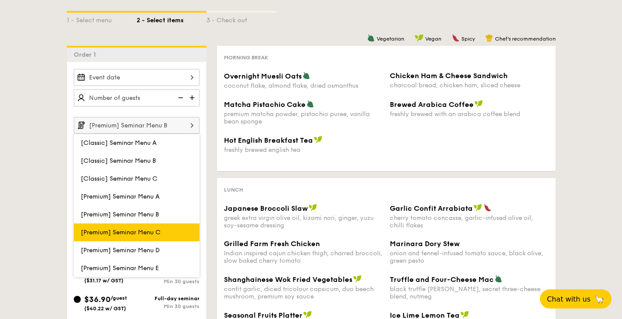
click at [124, 232] on span "[Premium] Seminar Menu C" at bounding box center [121, 232] width 80 height 7
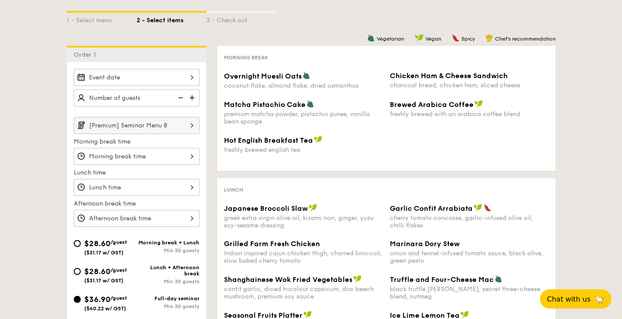
click at [124, 124] on input "[Premium] Seminar Menu B" at bounding box center [137, 125] width 126 height 17
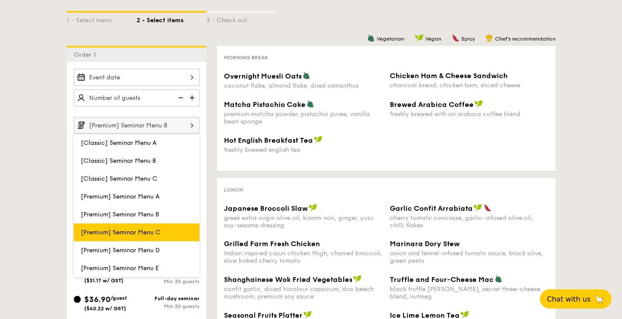
click at [111, 236] on label "[Premium] Seminar Menu C" at bounding box center [137, 233] width 126 height 18
click at [0, 0] on input "[Premium] Seminar Menu C" at bounding box center [0, 0] width 0 height 0
type input "[Premium] Seminar Menu C"
